Goal: Task Accomplishment & Management: Manage account settings

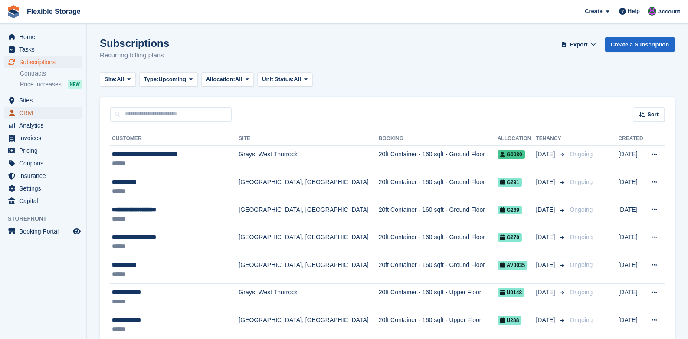
click at [14, 115] on icon "menu" at bounding box center [12, 113] width 6 height 7
click at [19, 114] on span "CRM" at bounding box center [45, 113] width 52 height 12
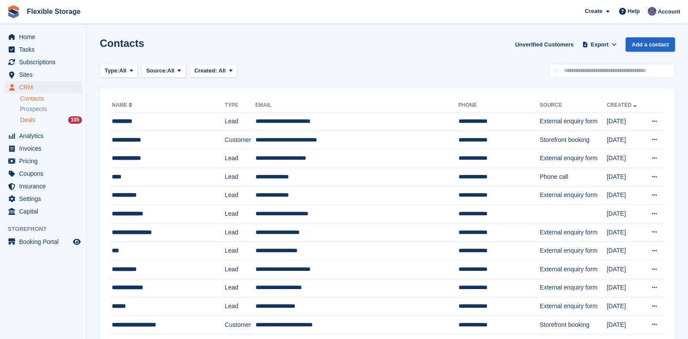
click at [25, 122] on span "Deals" at bounding box center [28, 120] width 16 height 8
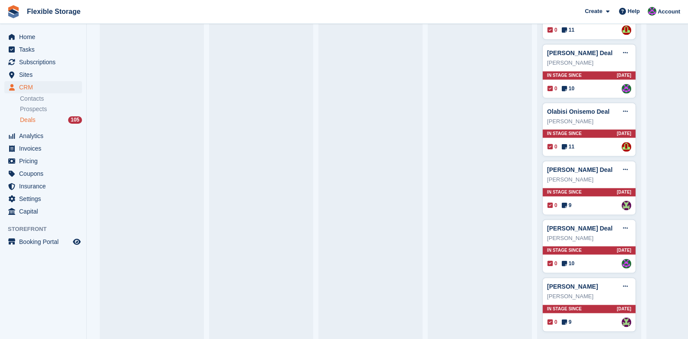
scroll to position [1710, 0]
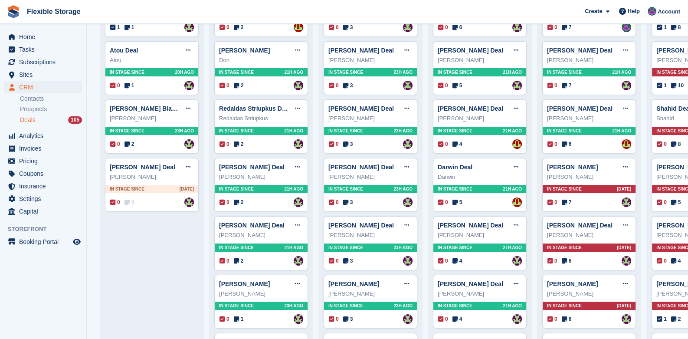
scroll to position [48, 0]
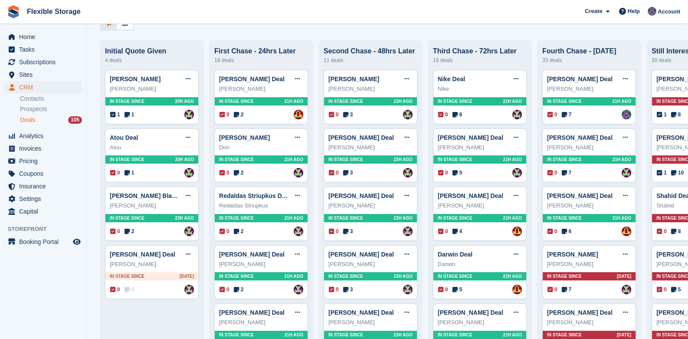
click at [390, 36] on div "Deals Edit Stages Create Deal Initial Quote Given 4 deals [PERSON_NAME] Edit de…" at bounding box center [387, 169] width 601 height 339
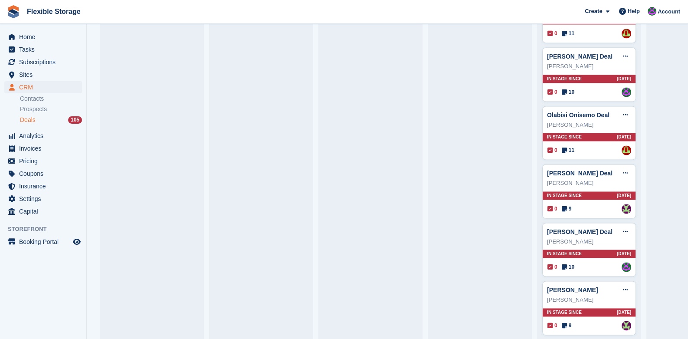
scroll to position [1710, 0]
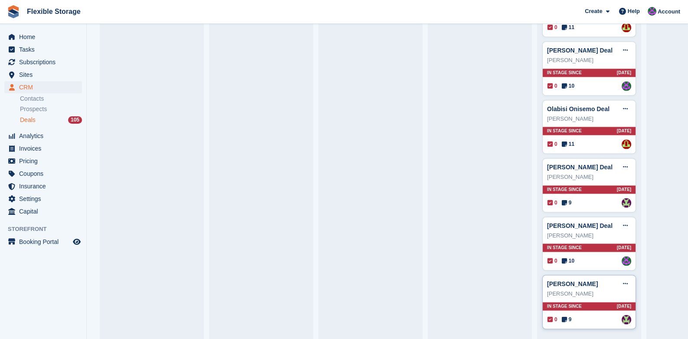
click at [579, 302] on div "In stage since [DATE]" at bounding box center [589, 306] width 93 height 8
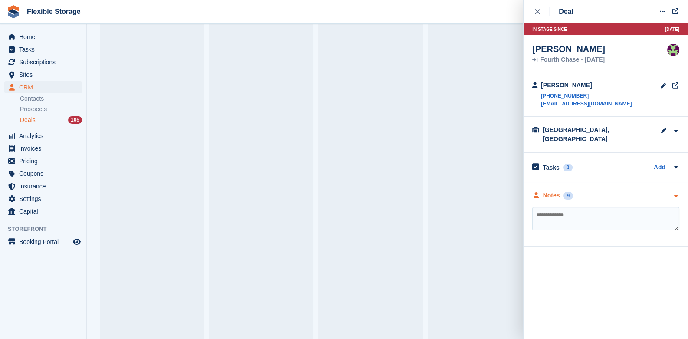
click at [675, 193] on icon "button" at bounding box center [675, 196] width 7 height 6
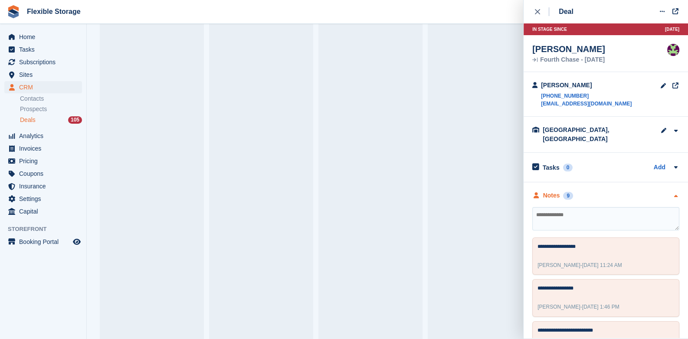
click at [672, 193] on icon "button" at bounding box center [675, 196] width 7 height 6
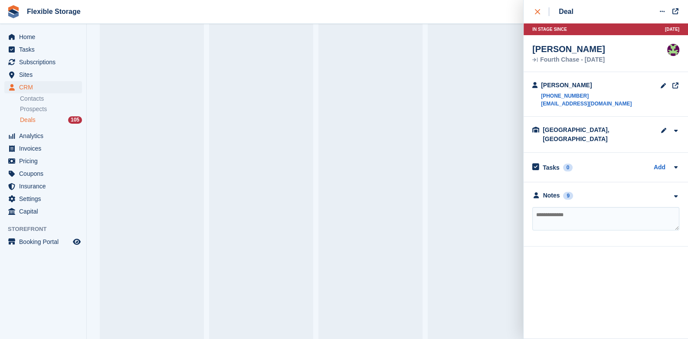
click at [540, 7] on div "close" at bounding box center [542, 11] width 14 height 9
